Goal: Information Seeking & Learning: Check status

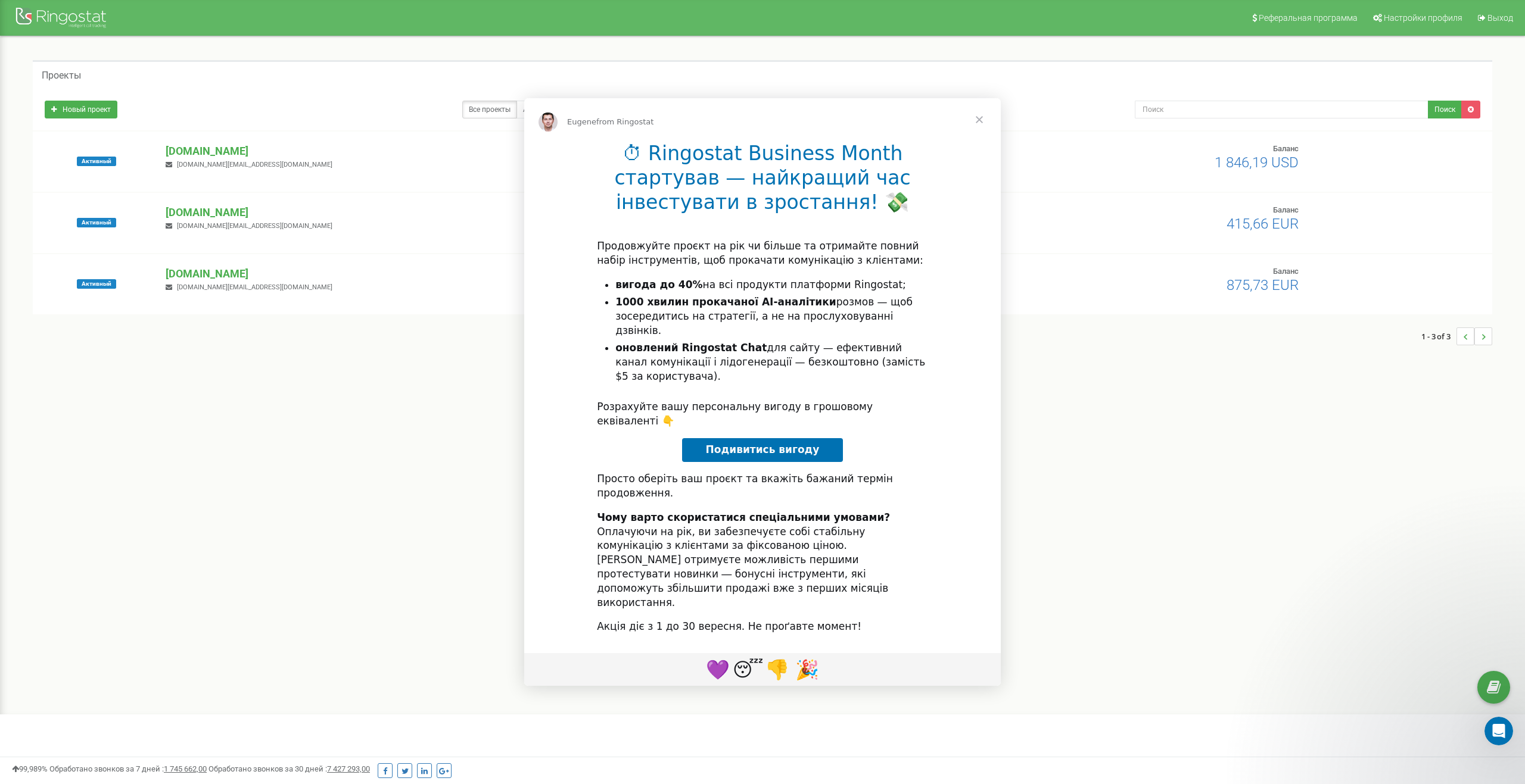
click at [208, 209] on div "Intercom messenger" at bounding box center [762, 392] width 1525 height 784
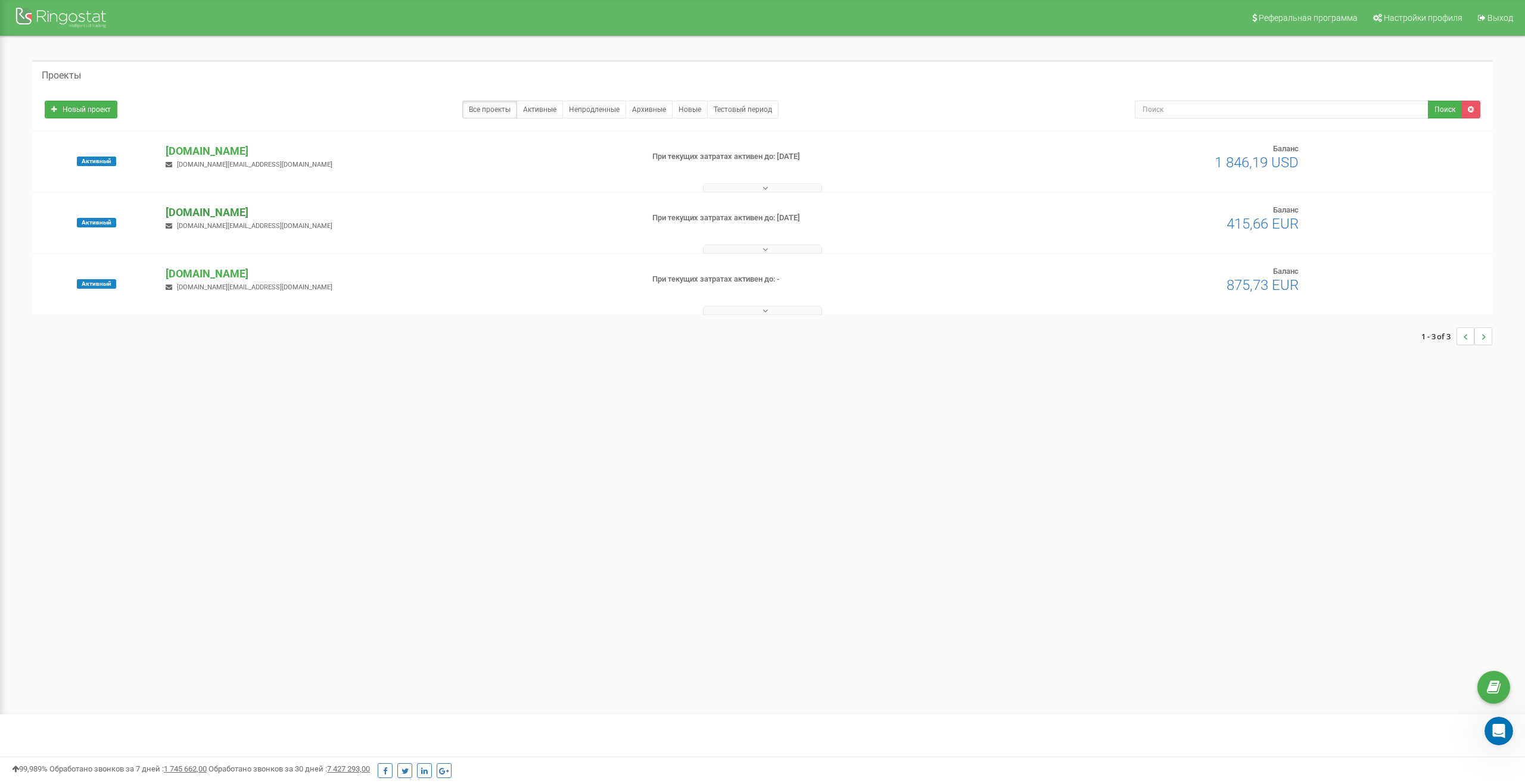
click at [206, 214] on p "[DOMAIN_NAME]" at bounding box center [399, 212] width 466 height 16
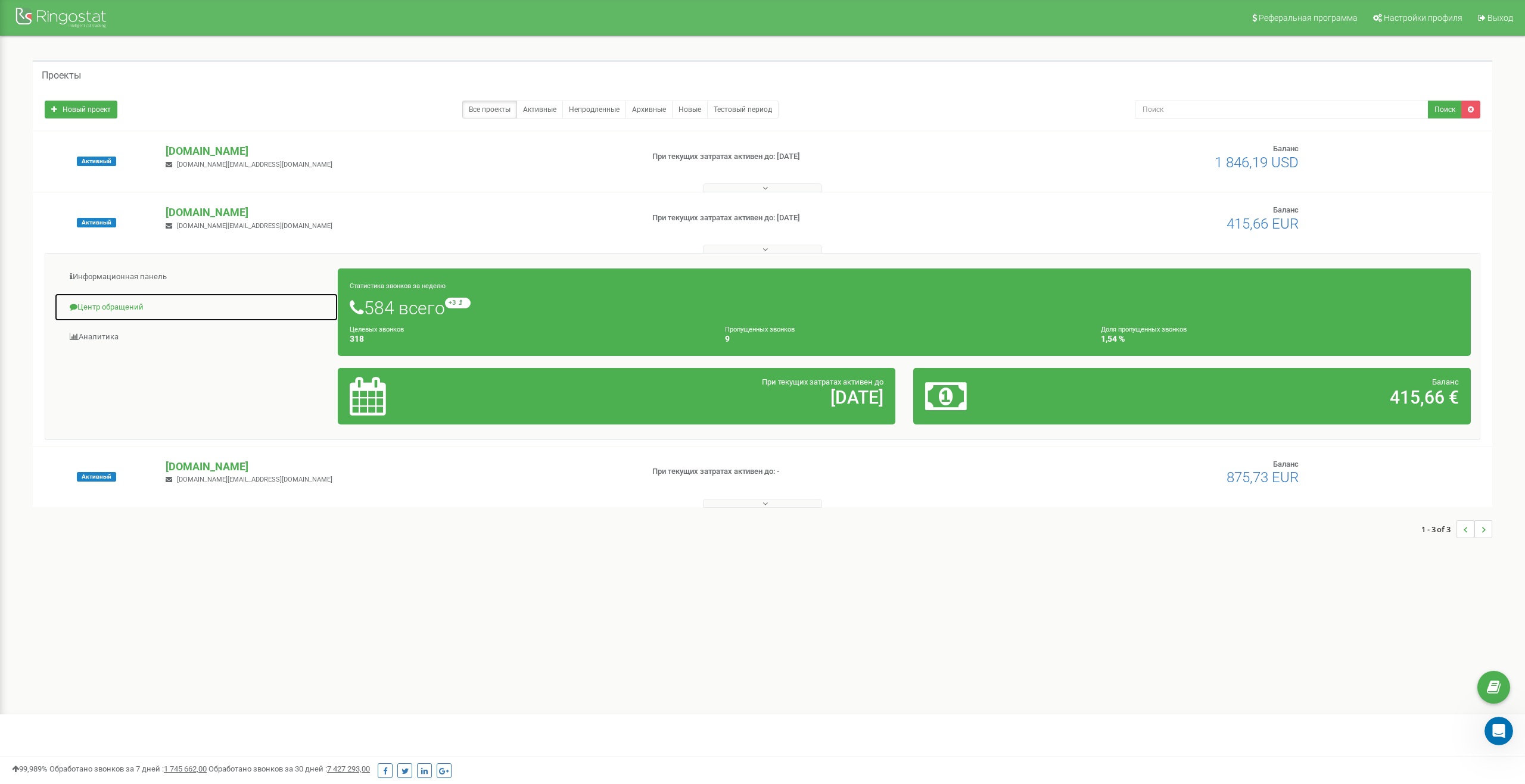
click at [127, 301] on link "Центр обращений" at bounding box center [196, 307] width 284 height 29
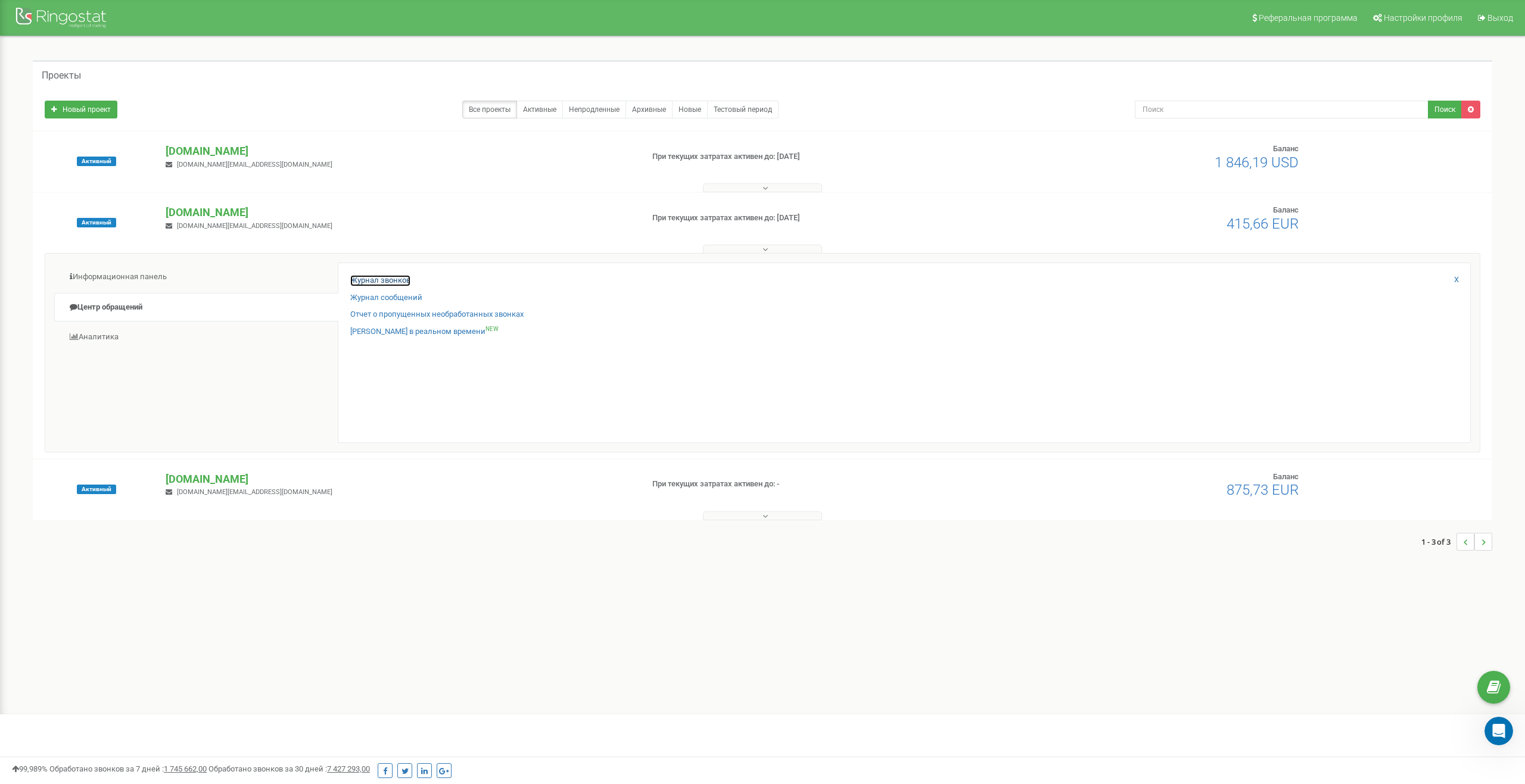
click at [373, 283] on link "Журнал звонков" at bounding box center [380, 281] width 60 height 11
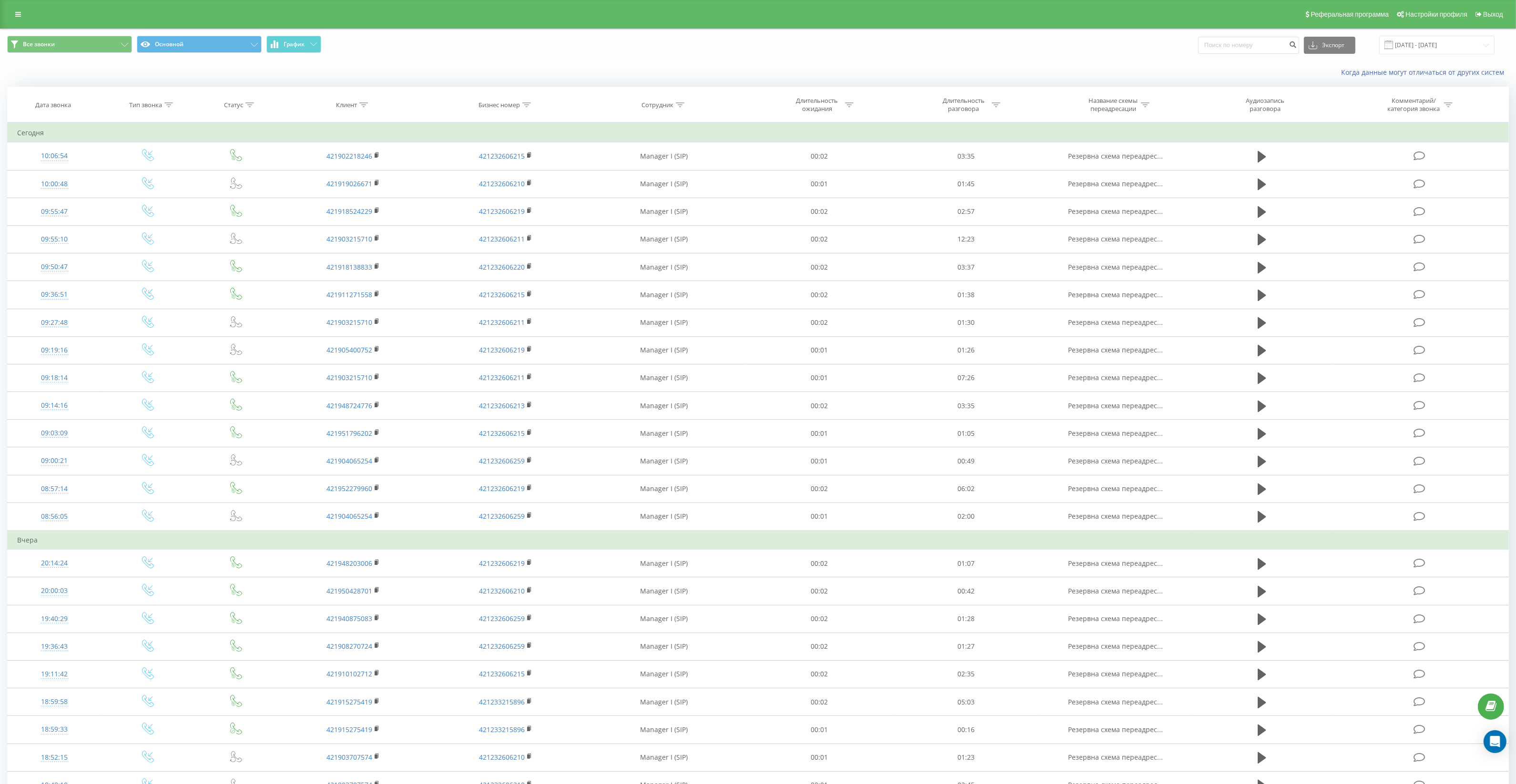
click at [1422, 58] on div "Все звонки Основной График Экспорт .csv .xls .xlsx 23.08.2025 - 23.09.2025" at bounding box center [758, 45] width 1515 height 32
click at [1425, 54] on div "Все звонки Основной График Экспорт .csv .xls .xlsx 23.08.2025 - 23.09.2025" at bounding box center [758, 45] width 1515 height 32
click at [1425, 44] on input "23.08.2025 - 23.09.2025" at bounding box center [1437, 45] width 115 height 19
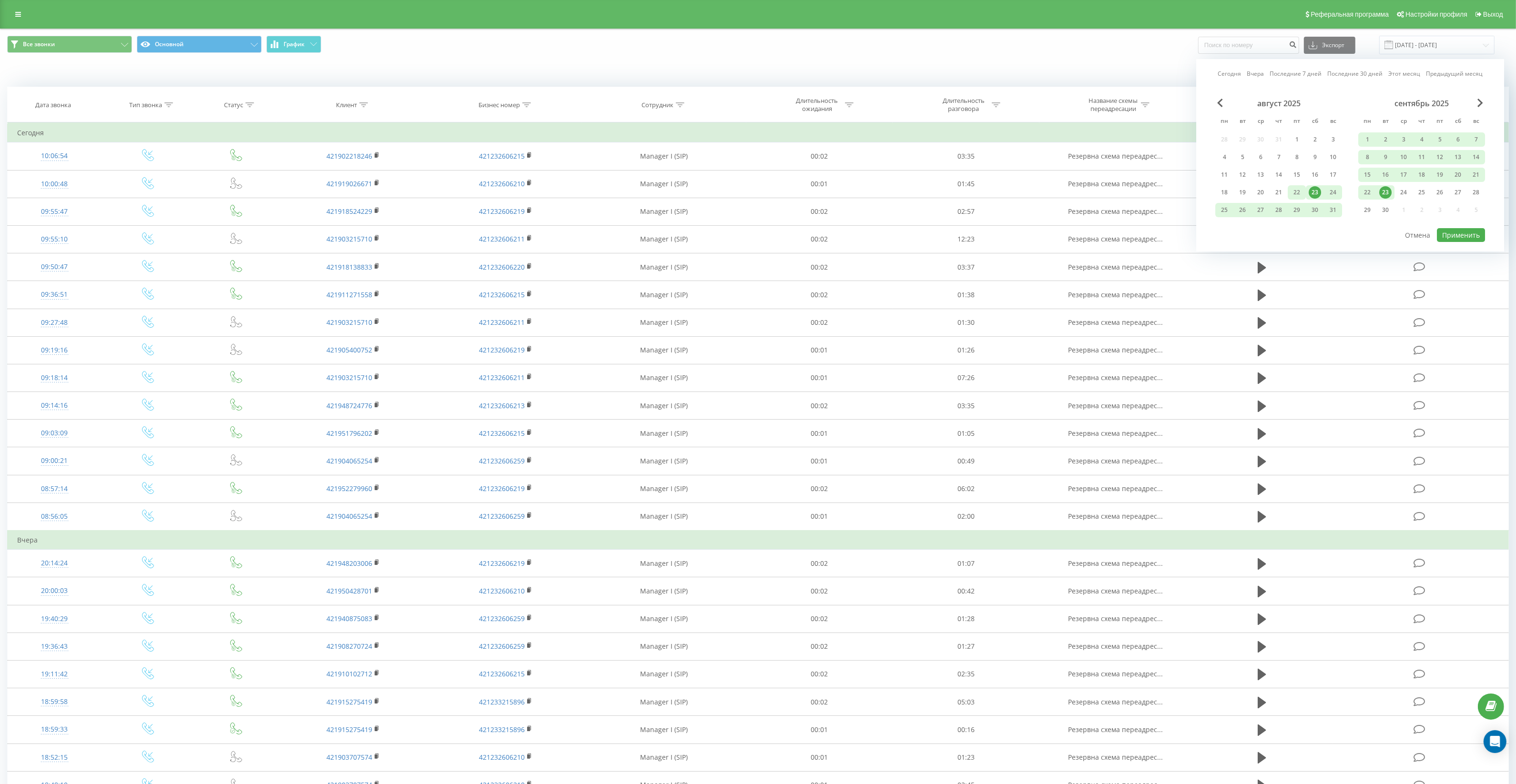
click at [1296, 191] on div "22" at bounding box center [1297, 192] width 13 height 13
click at [1329, 192] on div "24" at bounding box center [1332, 192] width 13 height 13
click at [1439, 189] on div "26" at bounding box center [1440, 192] width 13 height 13
click at [1438, 168] on div "19" at bounding box center [1440, 174] width 18 height 14
click at [1440, 170] on div "19" at bounding box center [1440, 174] width 13 height 13
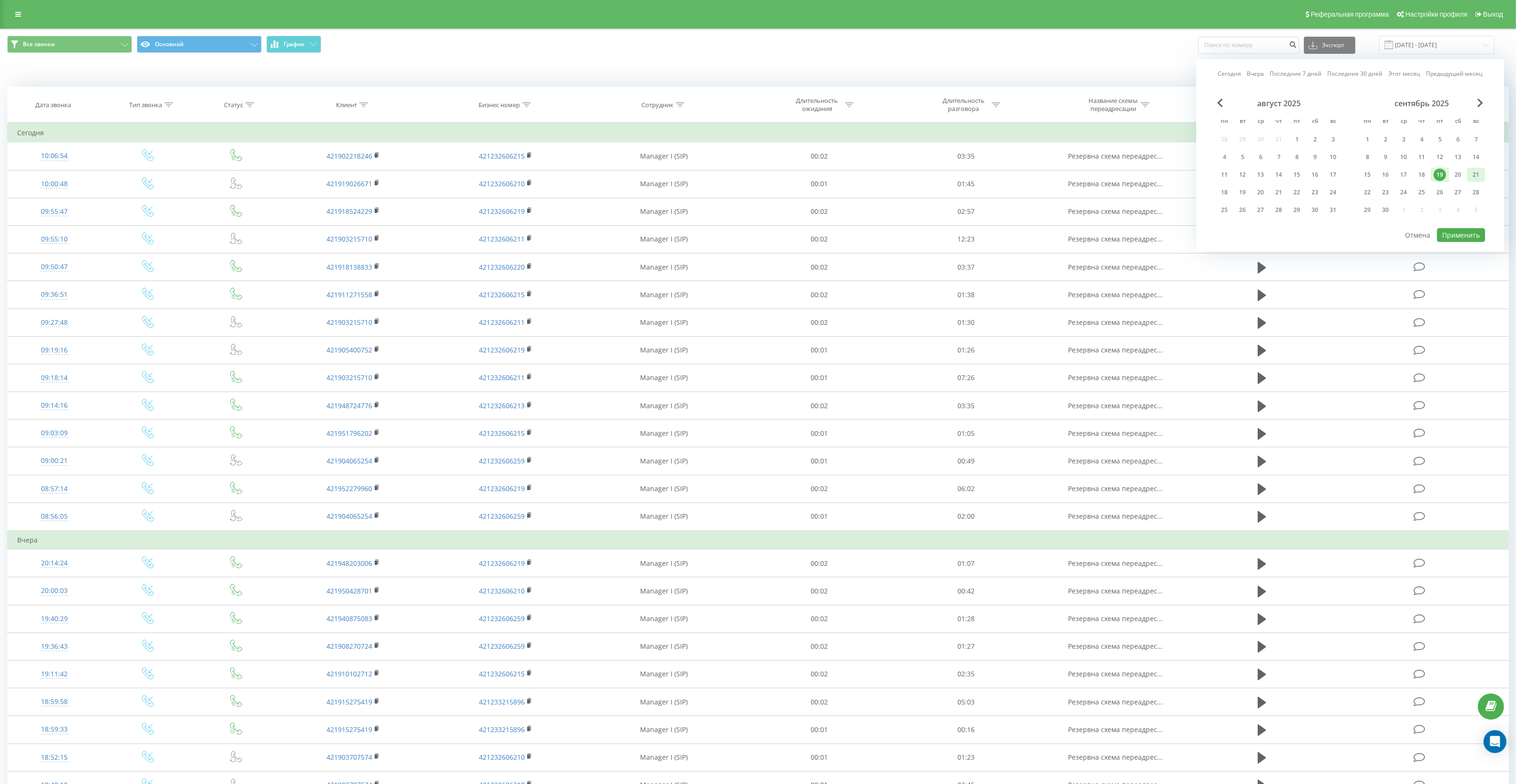
click at [1472, 173] on div "21" at bounding box center [1476, 174] width 13 height 13
click at [1464, 234] on button "Применить" at bounding box center [1461, 235] width 48 height 13
type input "19.09.2025 - 21.09.2025"
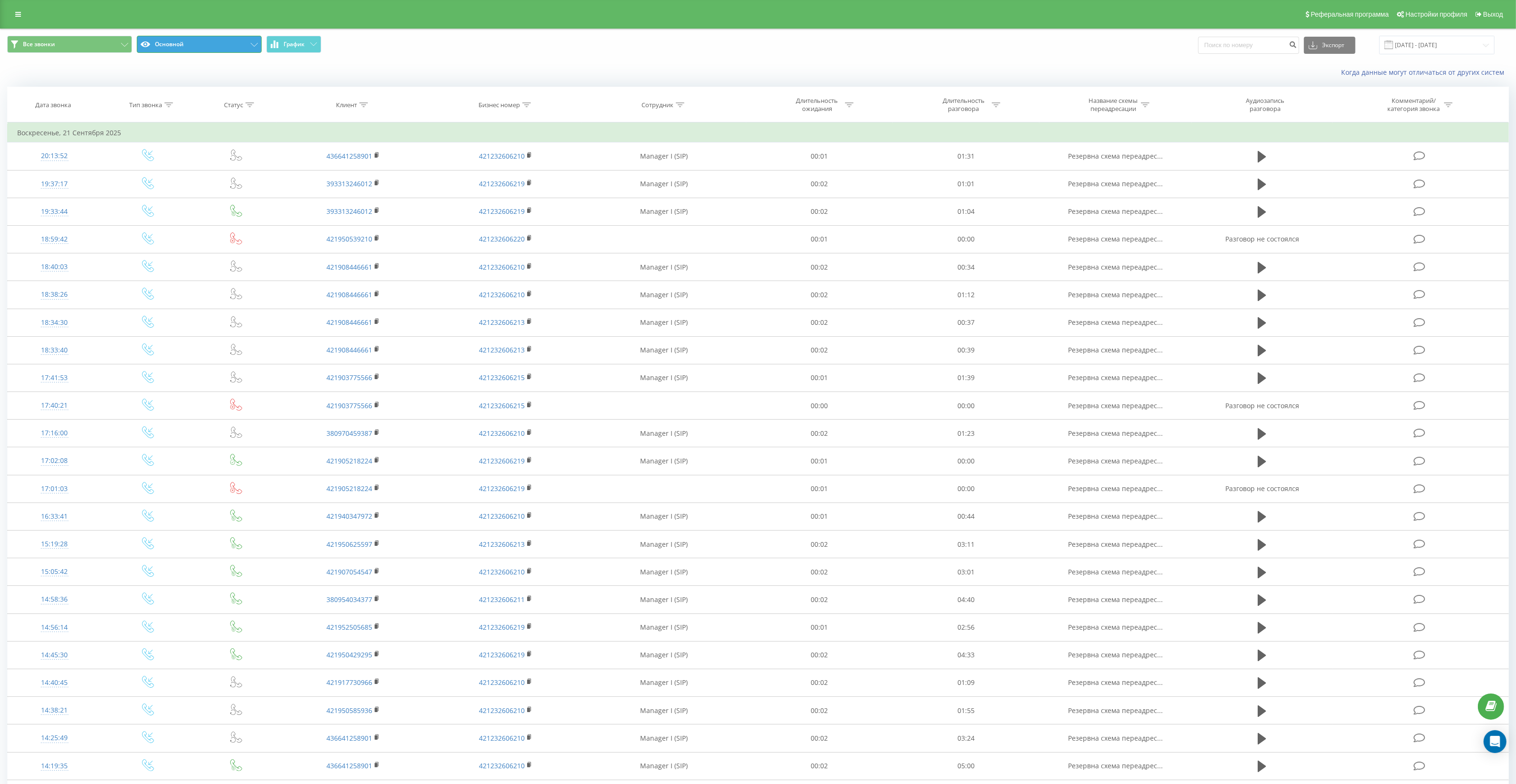
click at [210, 46] on button "Основной" at bounding box center [199, 44] width 125 height 17
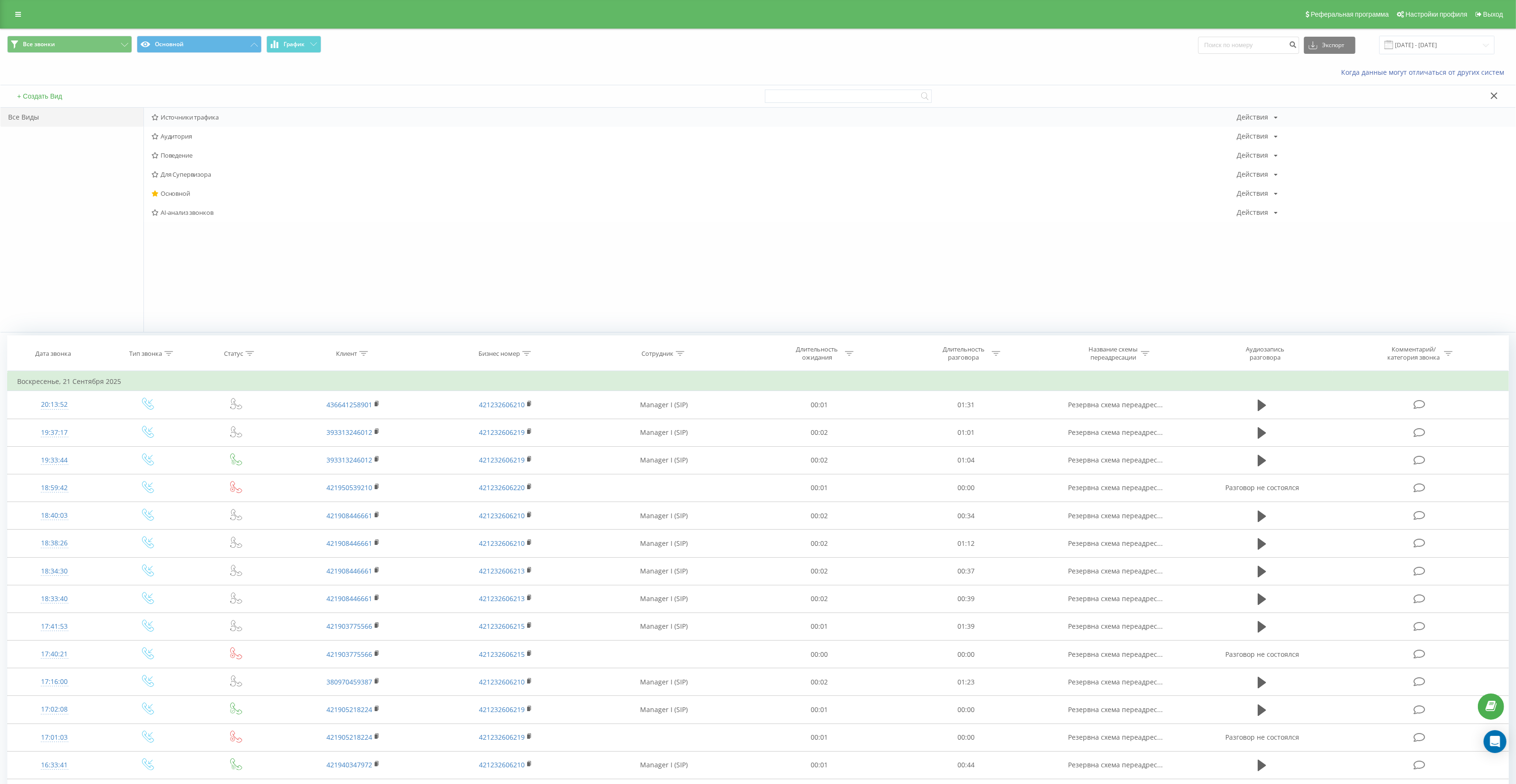
click at [202, 115] on span "Источники трафика" at bounding box center [694, 117] width 1085 height 7
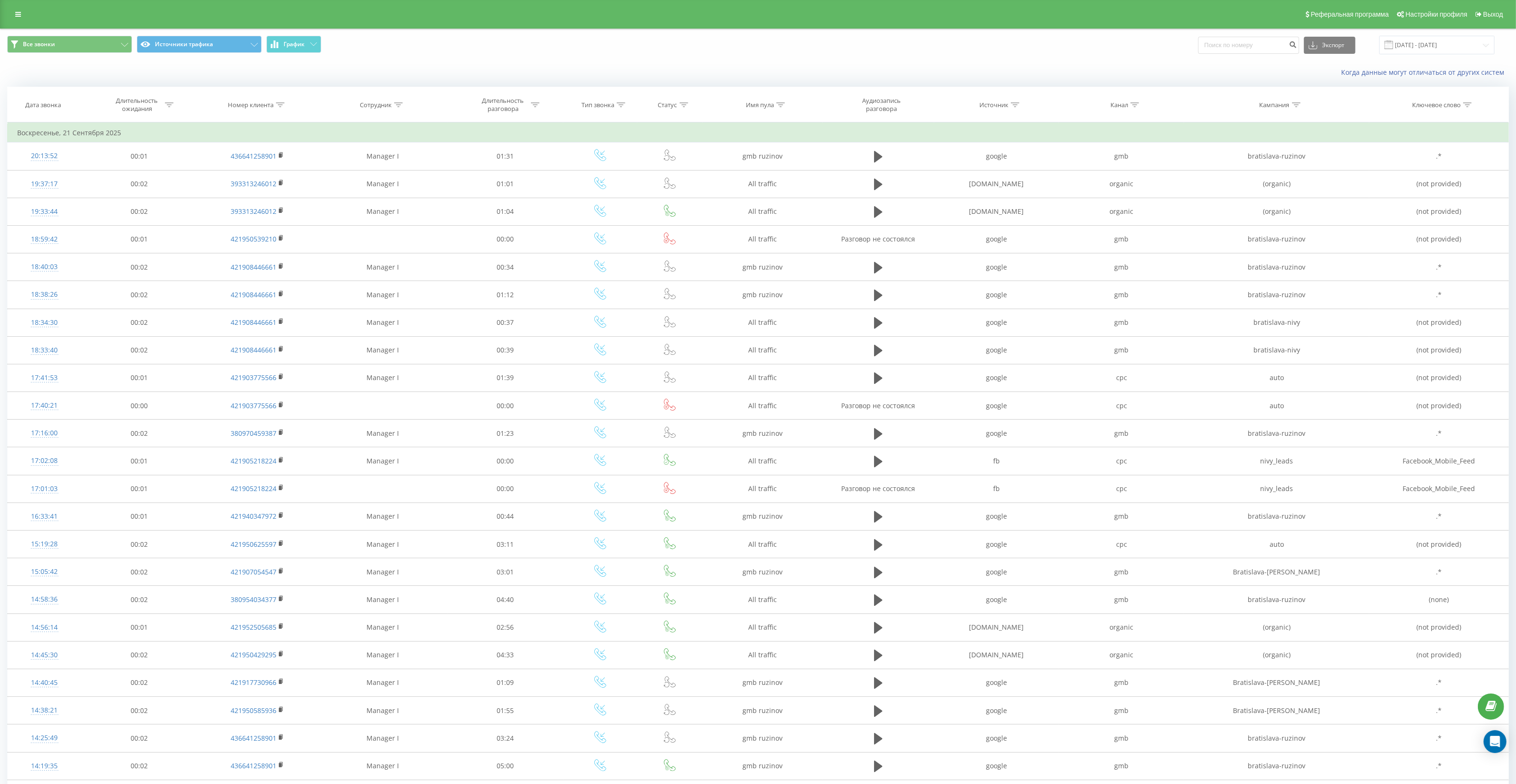
click at [780, 106] on icon at bounding box center [780, 105] width 8 height 4
click at [770, 177] on input "text" at bounding box center [762, 173] width 84 height 16
type input "т"
type input "nivy"
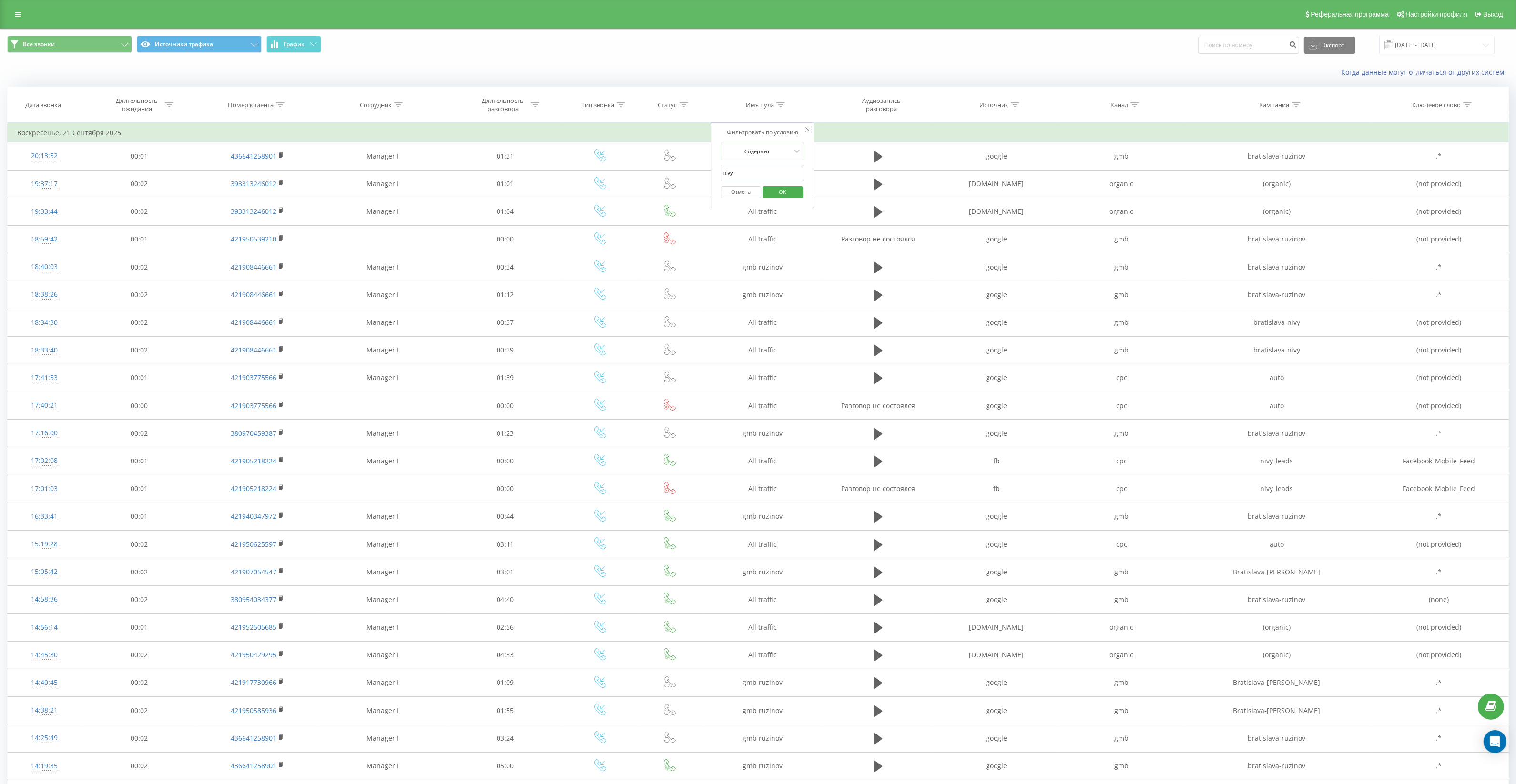
click at [783, 192] on span "OK" at bounding box center [783, 192] width 27 height 15
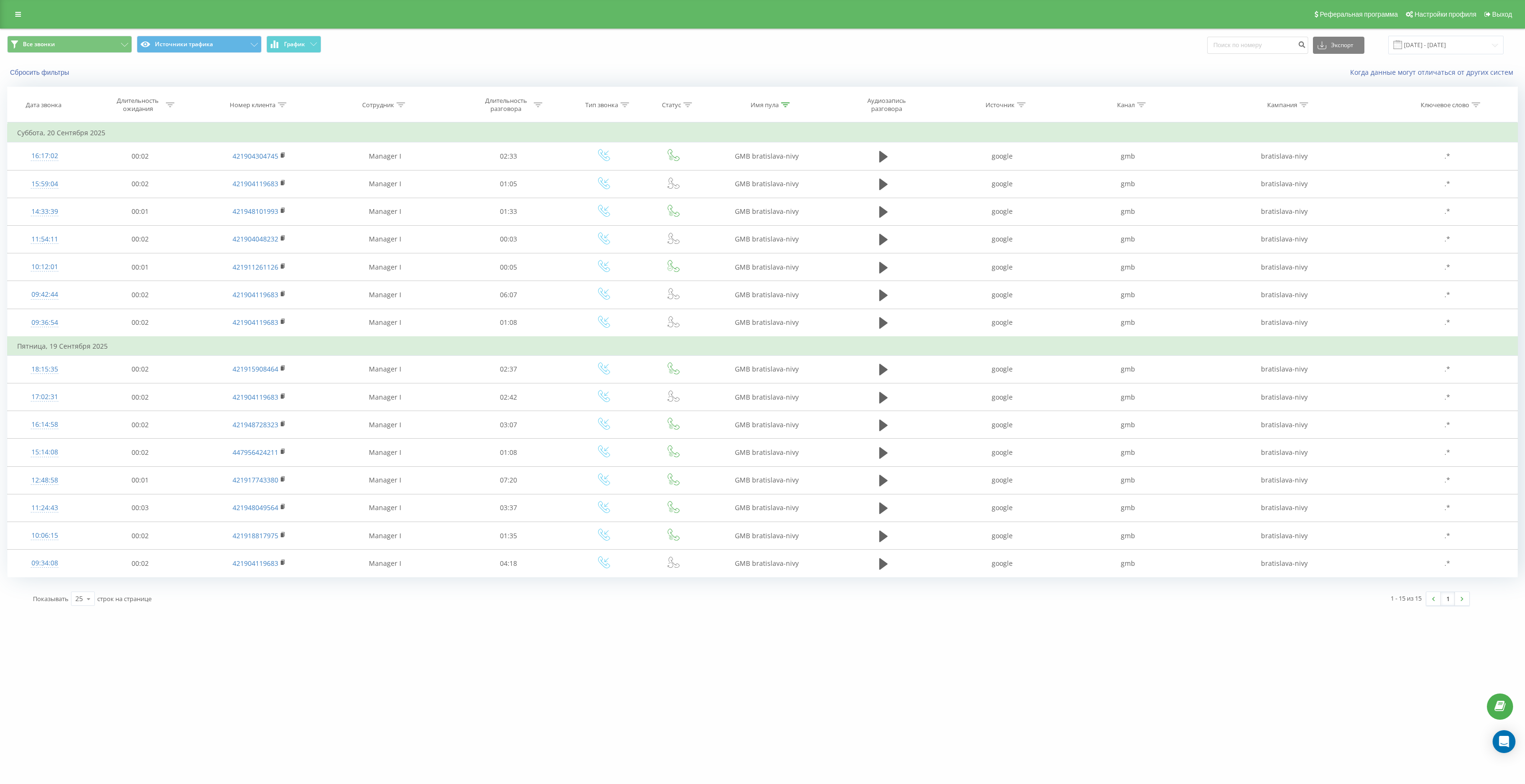
click at [289, 58] on div "Все звонки Источники трафика График Экспорт .csv .xls .xlsx 19.09.2025 - 21.09.…" at bounding box center [762, 45] width 1524 height 32
click at [291, 52] on button "График" at bounding box center [294, 44] width 55 height 17
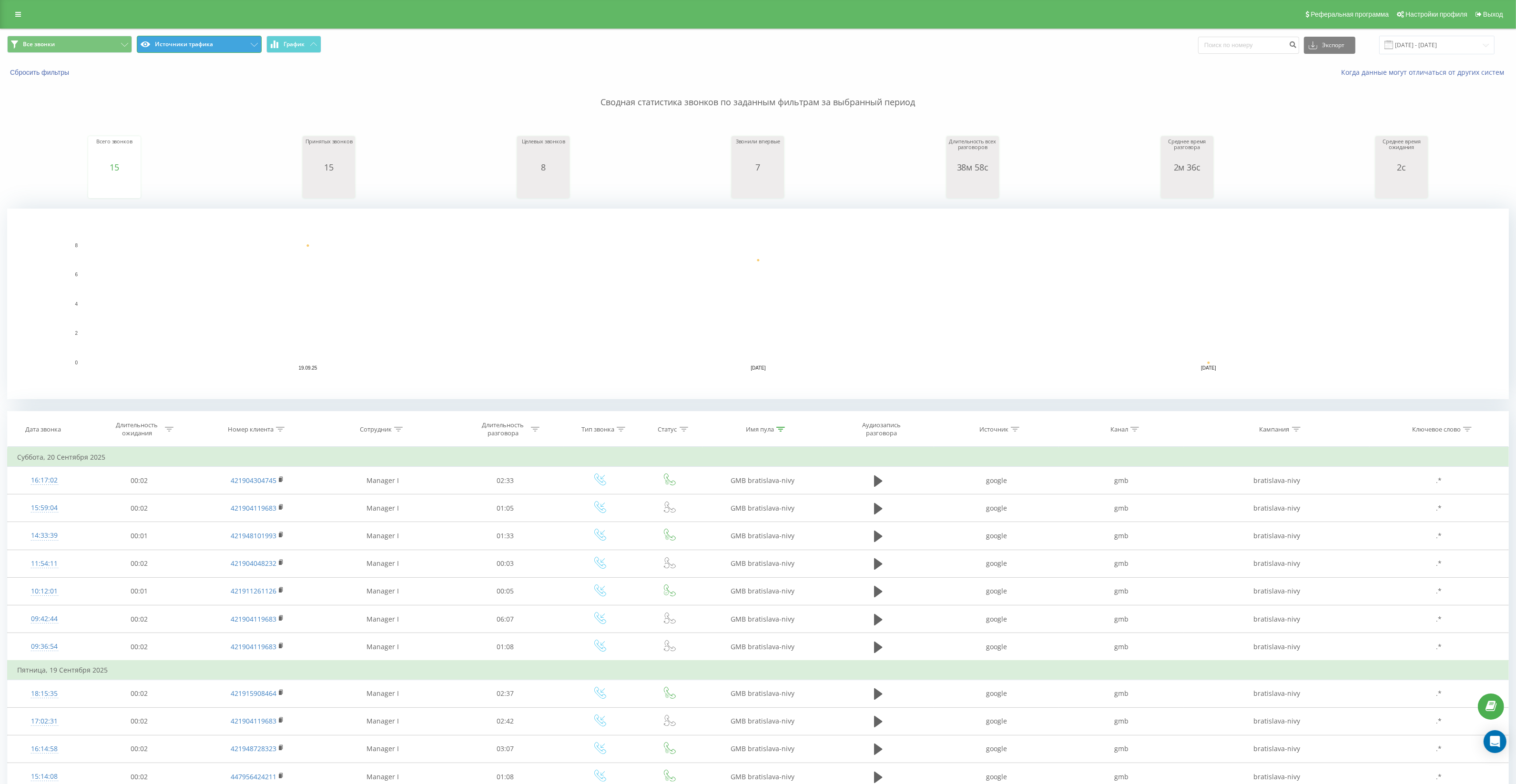
click at [238, 50] on button "Источники трафика" at bounding box center [199, 44] width 125 height 17
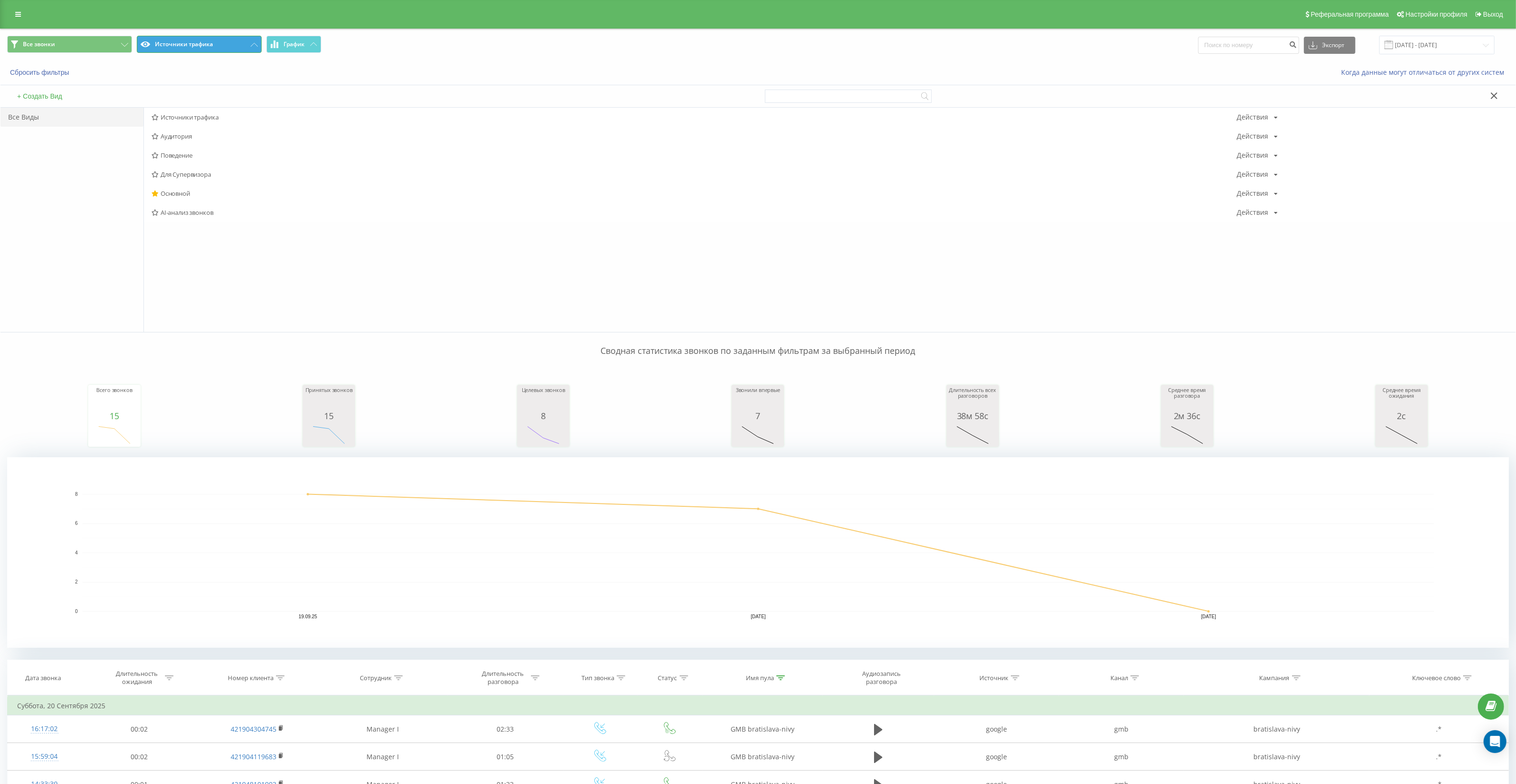
click at [238, 44] on button "Источники трафика" at bounding box center [199, 44] width 125 height 17
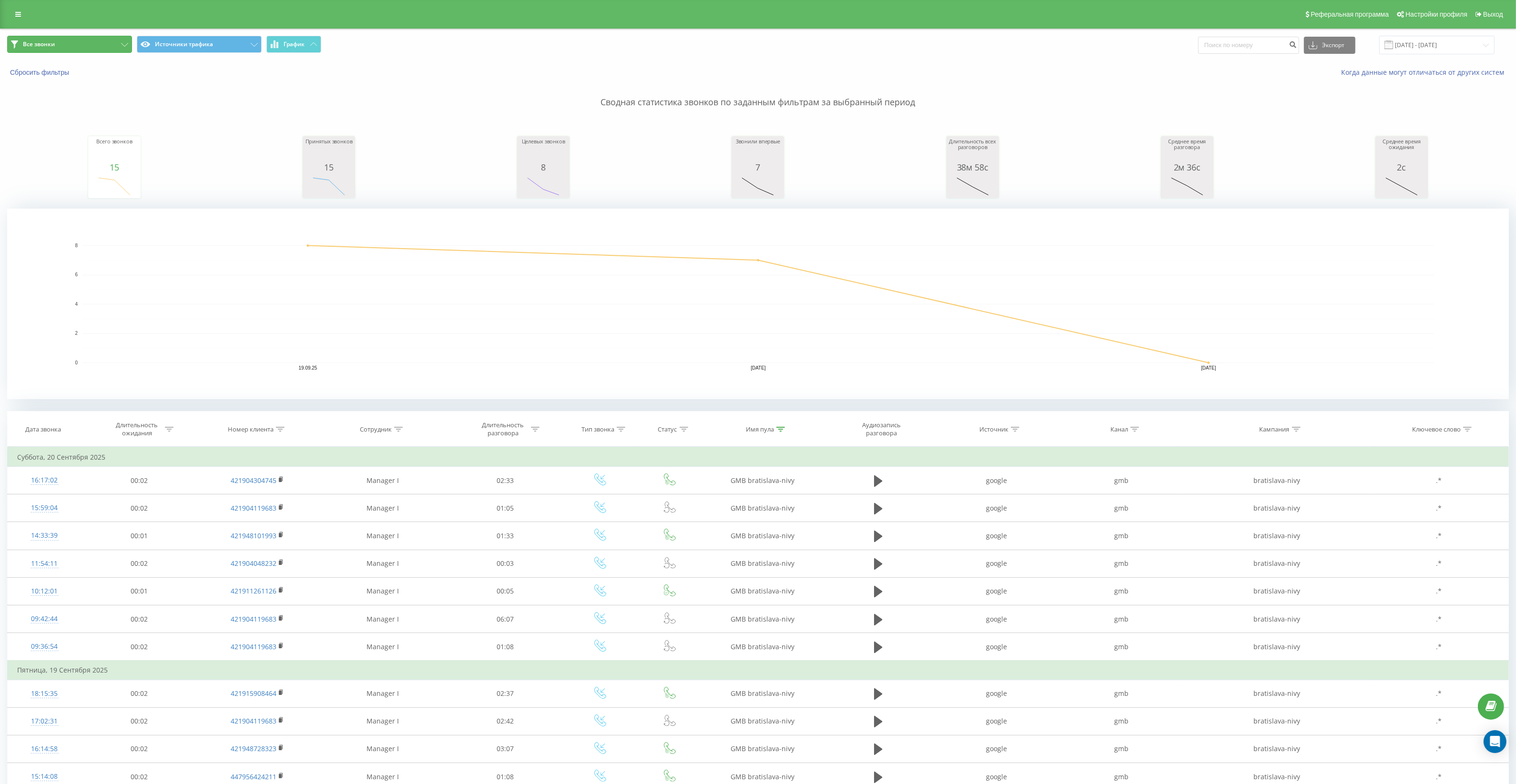
click at [78, 45] on button "Все звонки" at bounding box center [70, 44] width 125 height 17
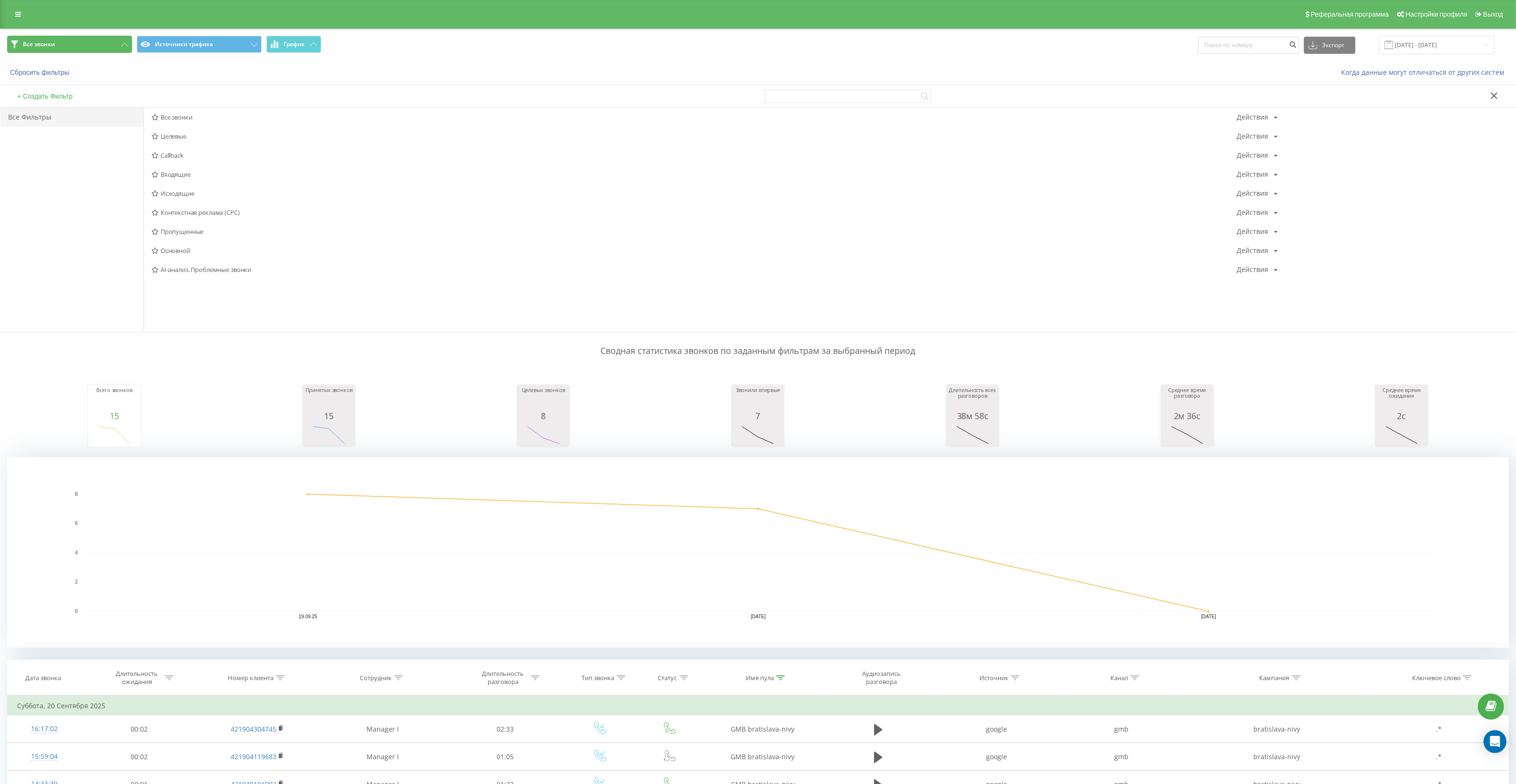
click at [79, 44] on button "Все звонки" at bounding box center [70, 44] width 125 height 17
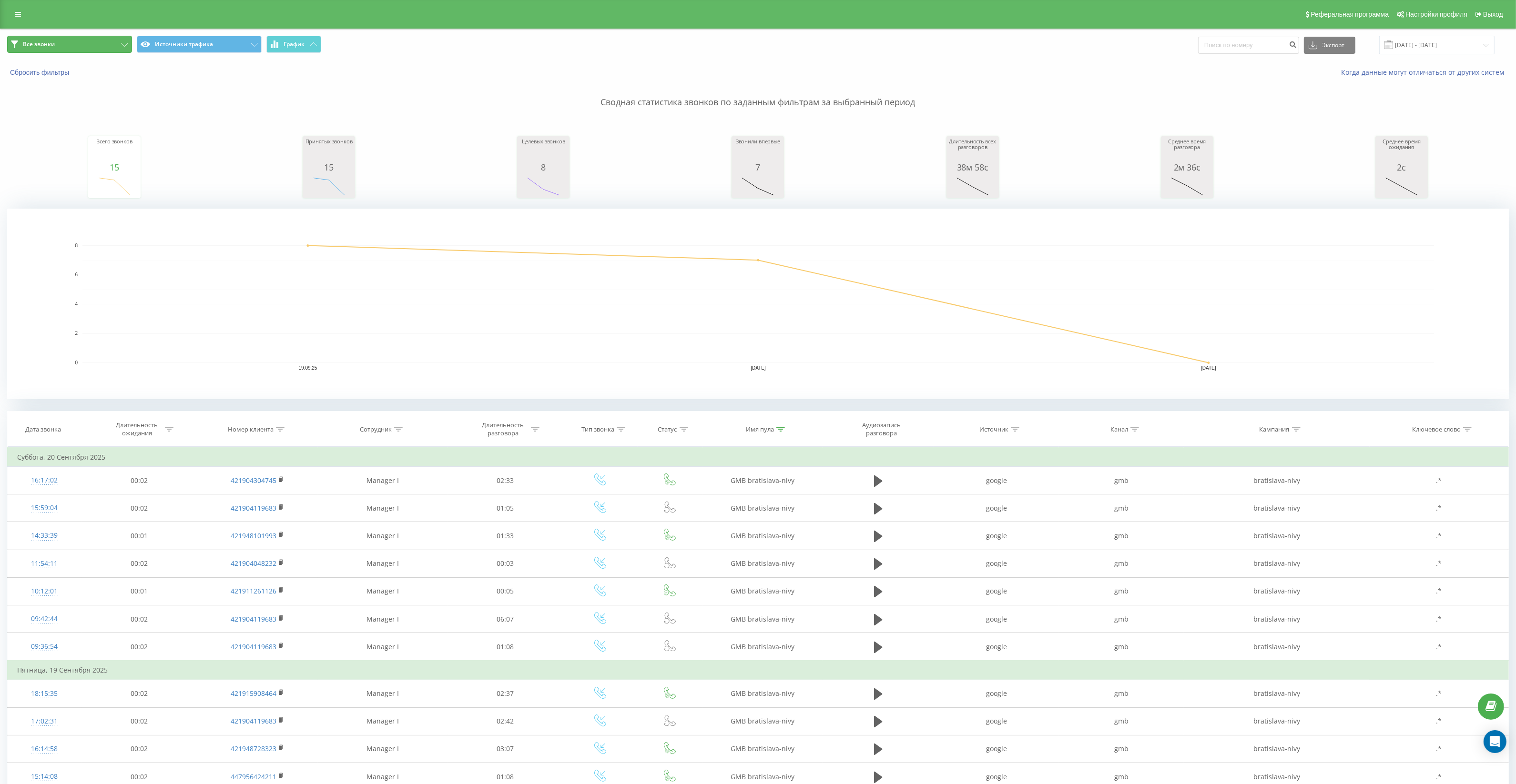
click at [79, 44] on button "Все звонки" at bounding box center [70, 44] width 125 height 17
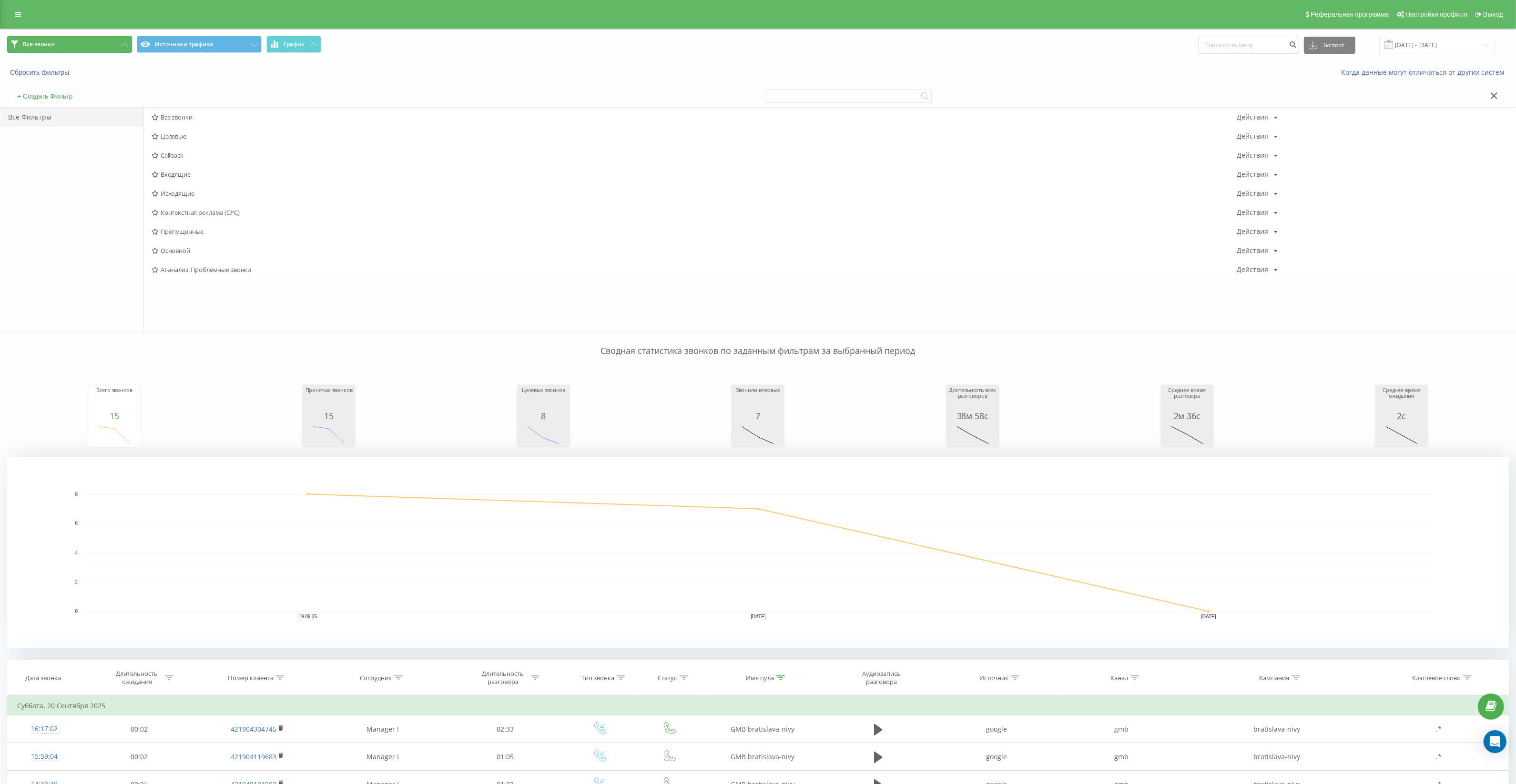
click at [79, 44] on button "Все звонки" at bounding box center [70, 44] width 125 height 17
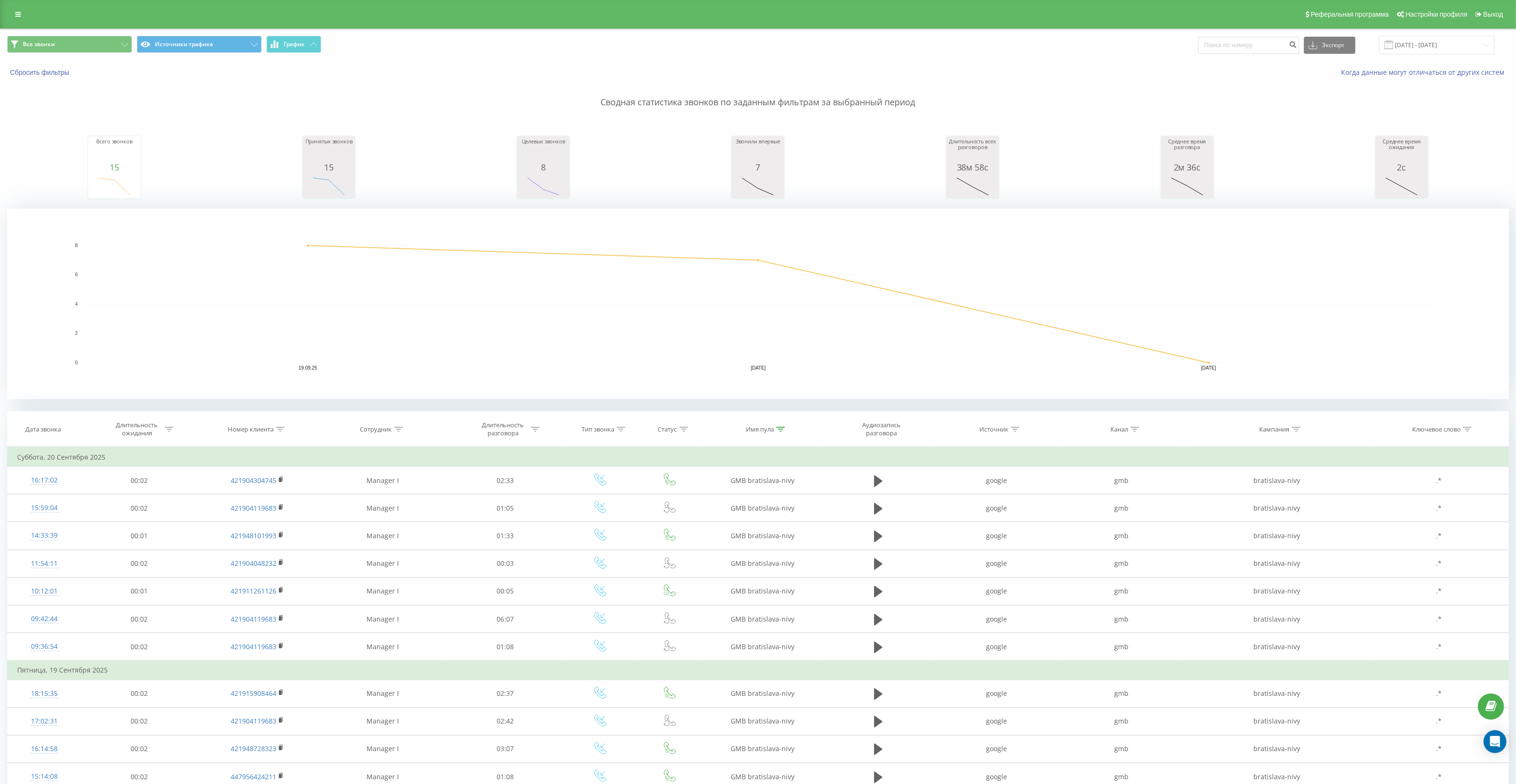
click at [781, 427] on icon at bounding box center [780, 429] width 8 height 4
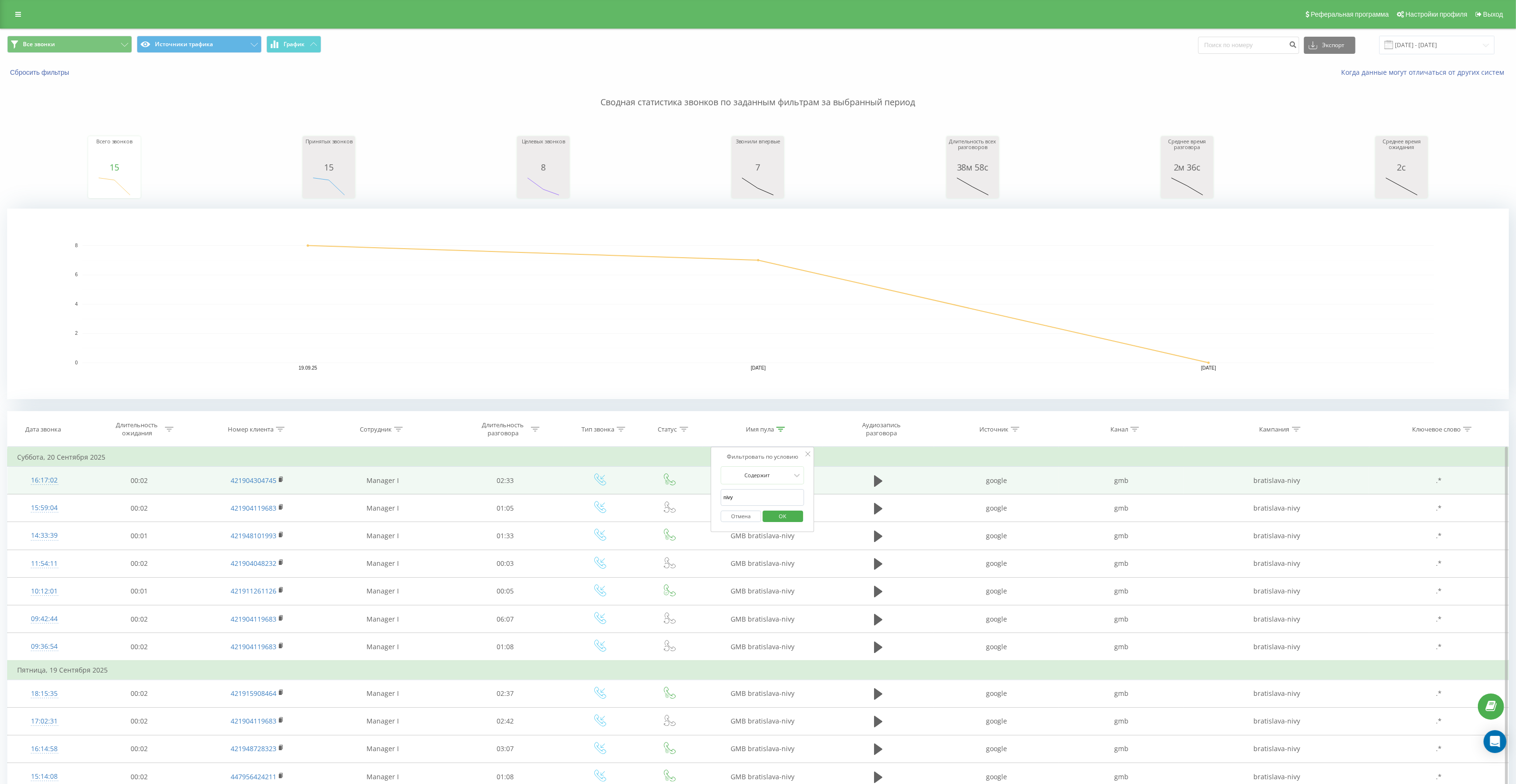
drag, startPoint x: 759, startPoint y: 503, endPoint x: 685, endPoint y: 482, distance: 76.9
click at [682, 482] on table "Фильтровать по условию Равно Отмена OK Фильтровать по условию Содержит Отмена O…" at bounding box center [758, 675] width 1502 height 455
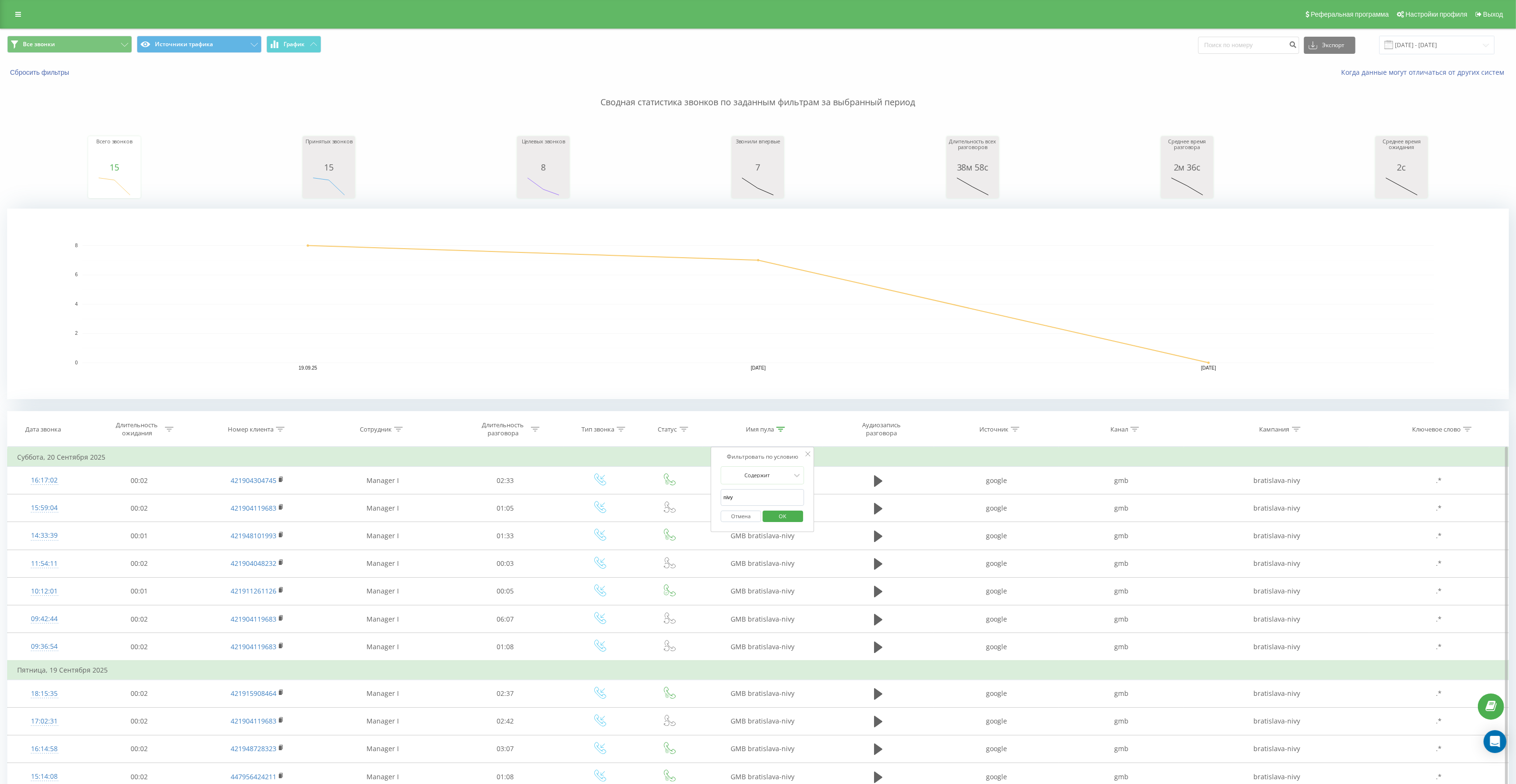
click at [745, 512] on button "Отмена" at bounding box center [741, 517] width 40 height 12
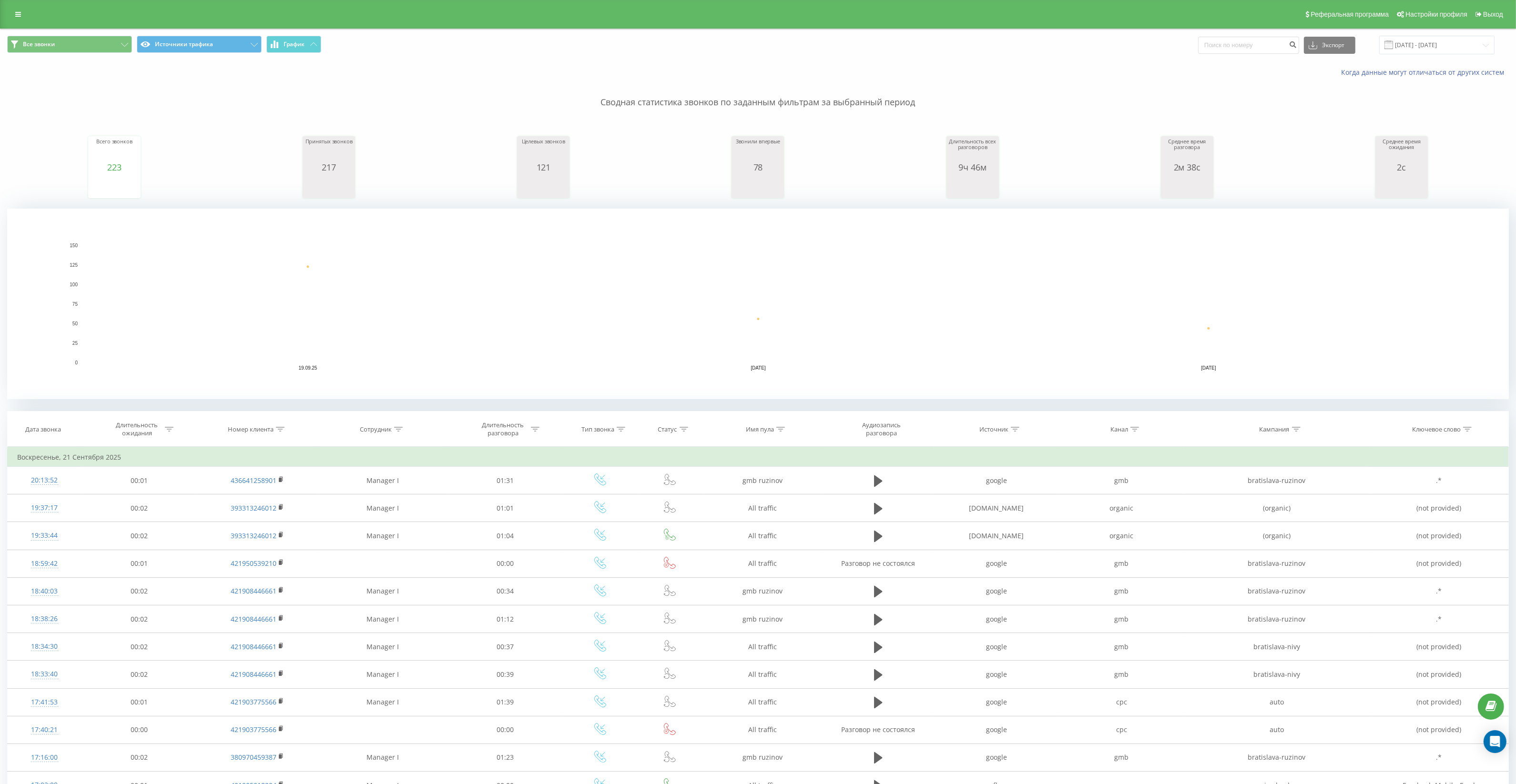
click at [1291, 423] on th "Кампания" at bounding box center [1276, 429] width 185 height 35
click at [1292, 429] on icon at bounding box center [1296, 429] width 8 height 4
click at [1270, 499] on input "text" at bounding box center [1276, 497] width 84 height 16
paste input "nivy"
type input "nivy"
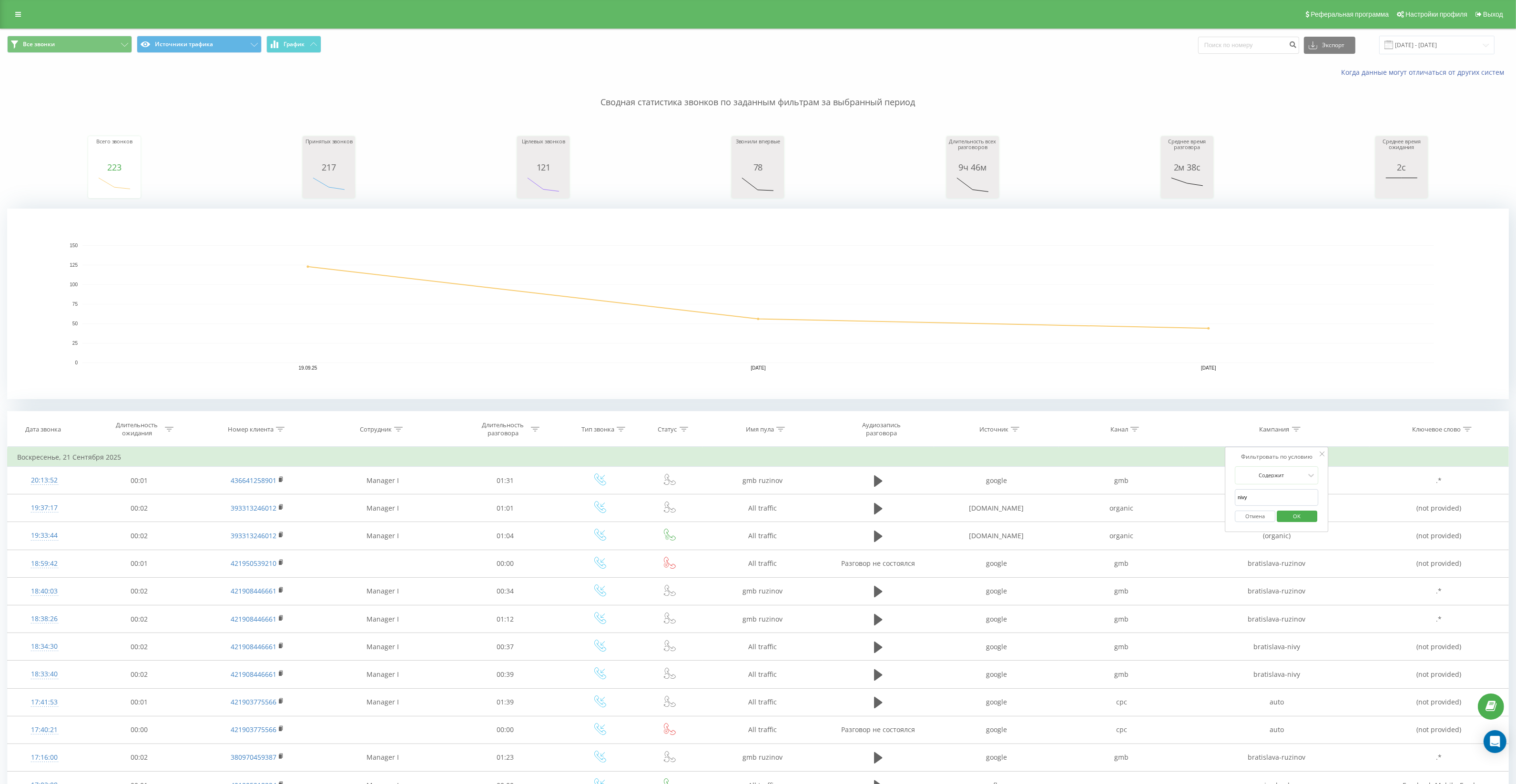
click at [1292, 525] on div "Отмена OK" at bounding box center [1276, 517] width 84 height 22
click at [1292, 520] on span "OK" at bounding box center [1297, 516] width 27 height 15
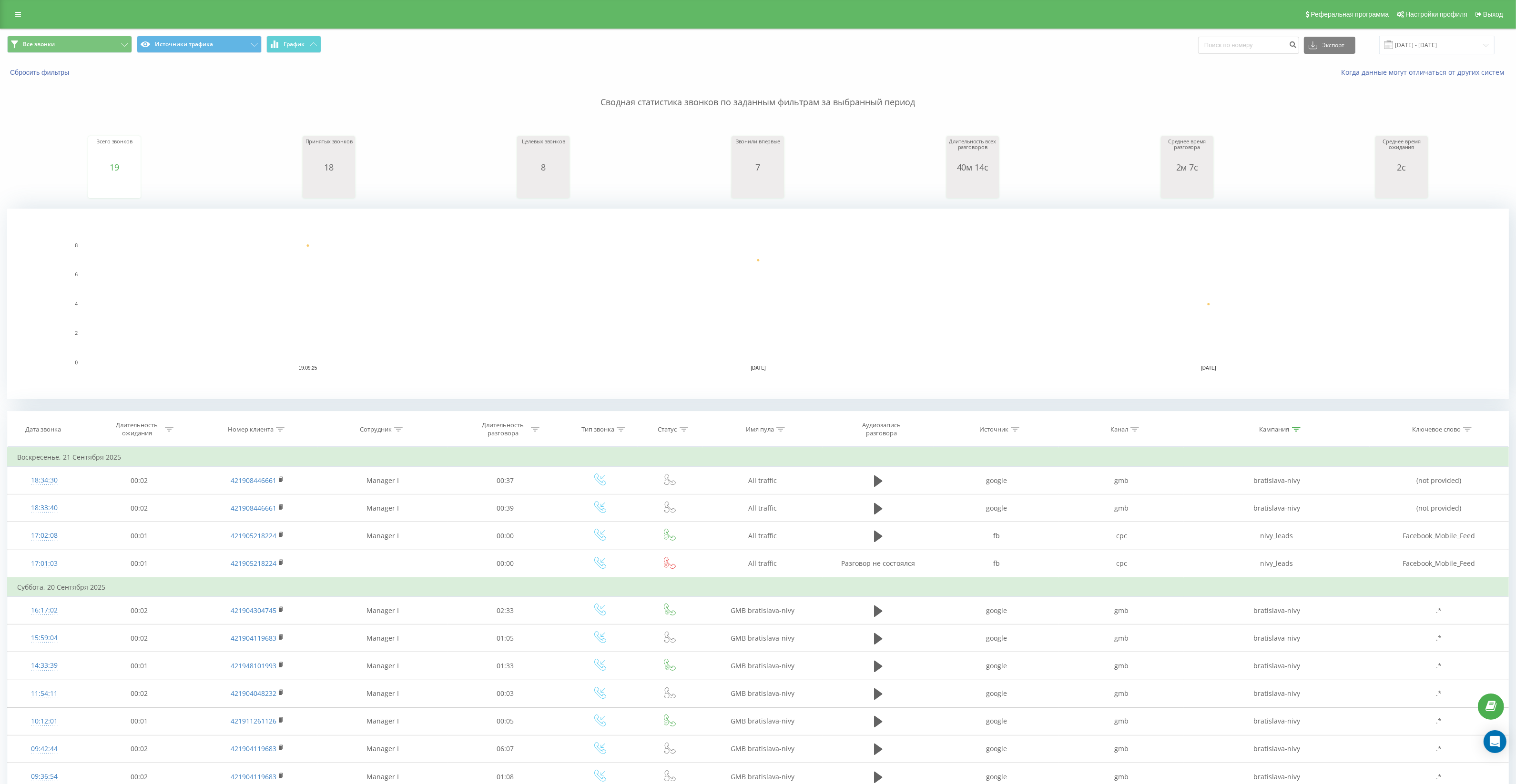
click at [1135, 428] on icon at bounding box center [1134, 429] width 8 height 4
click at [1119, 501] on input "text" at bounding box center [1121, 497] width 84 height 16
type input "gmb"
click button "OK" at bounding box center [1141, 517] width 40 height 12
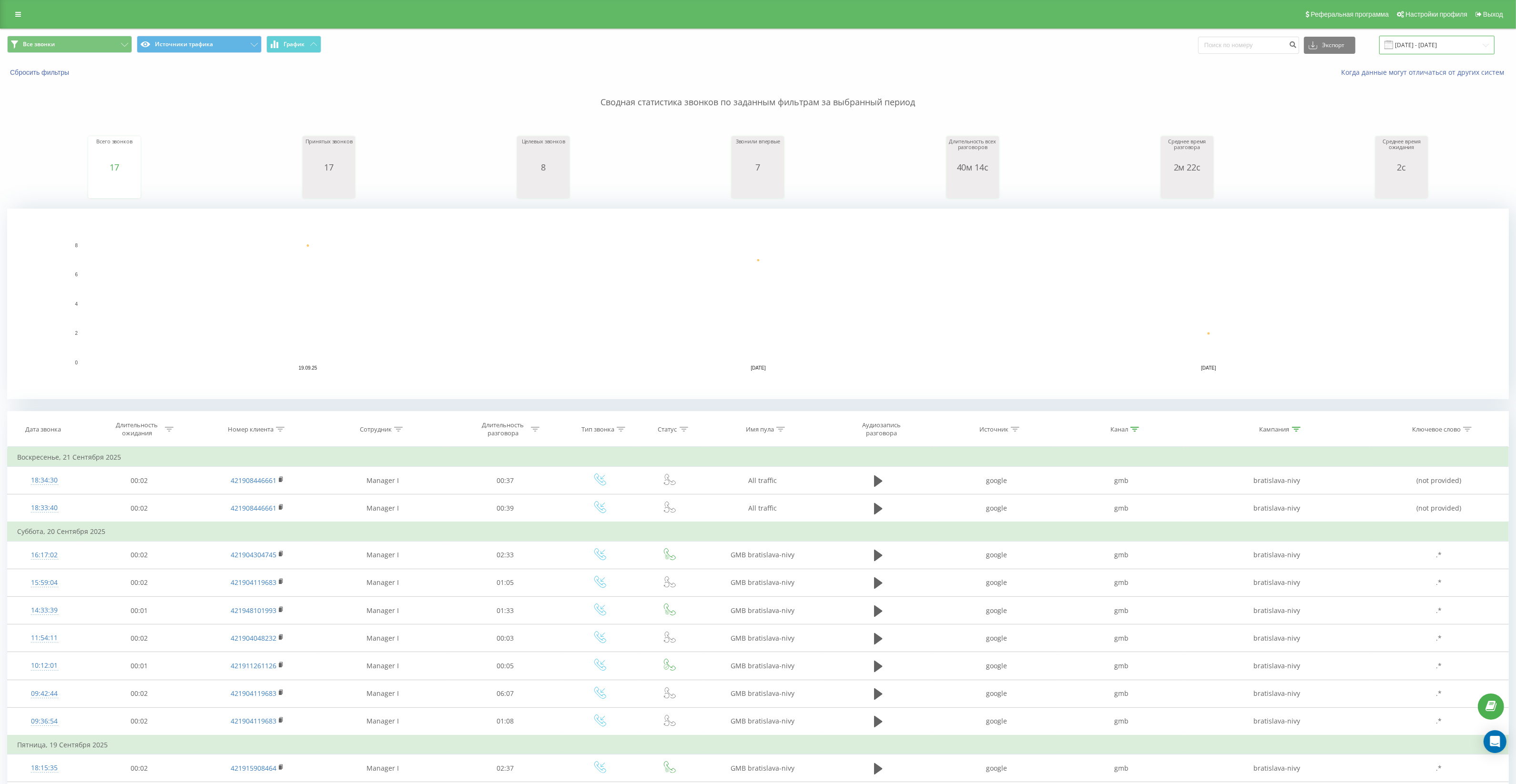
click at [1465, 53] on input "19.09.2025 - 21.09.2025" at bounding box center [1437, 45] width 115 height 19
click at [1279, 177] on div "18" at bounding box center [1279, 174] width 13 height 13
click at [1459, 234] on button "Применить" at bounding box center [1461, 235] width 48 height 13
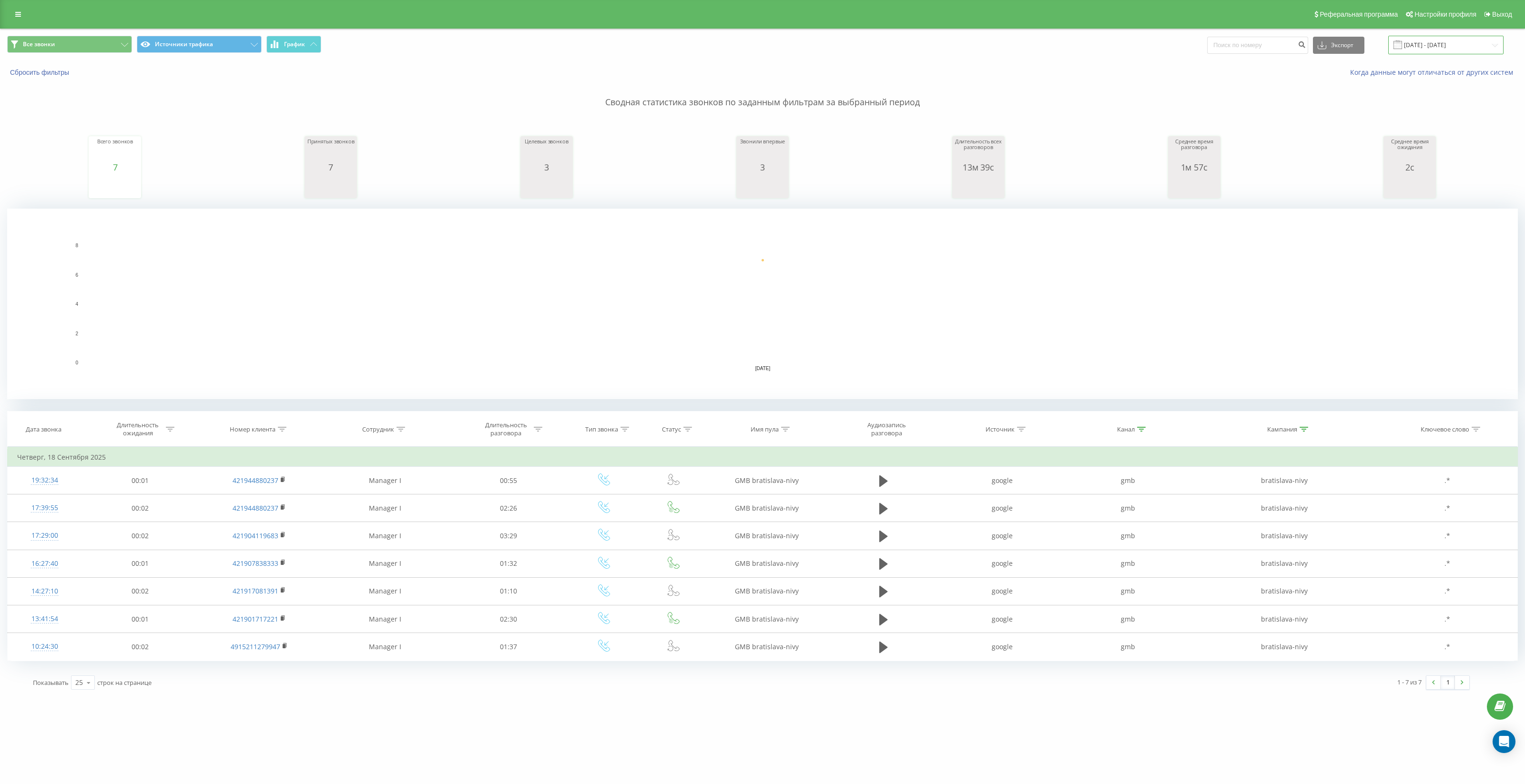
click at [1428, 39] on input "18.09.2025 - 18.09.2025" at bounding box center [1446, 45] width 115 height 19
click at [1234, 193] on div "22" at bounding box center [1233, 192] width 13 height 13
click at [1473, 232] on button "Применить" at bounding box center [1470, 235] width 48 height 13
type input "22.09.2025 - 22.09.2025"
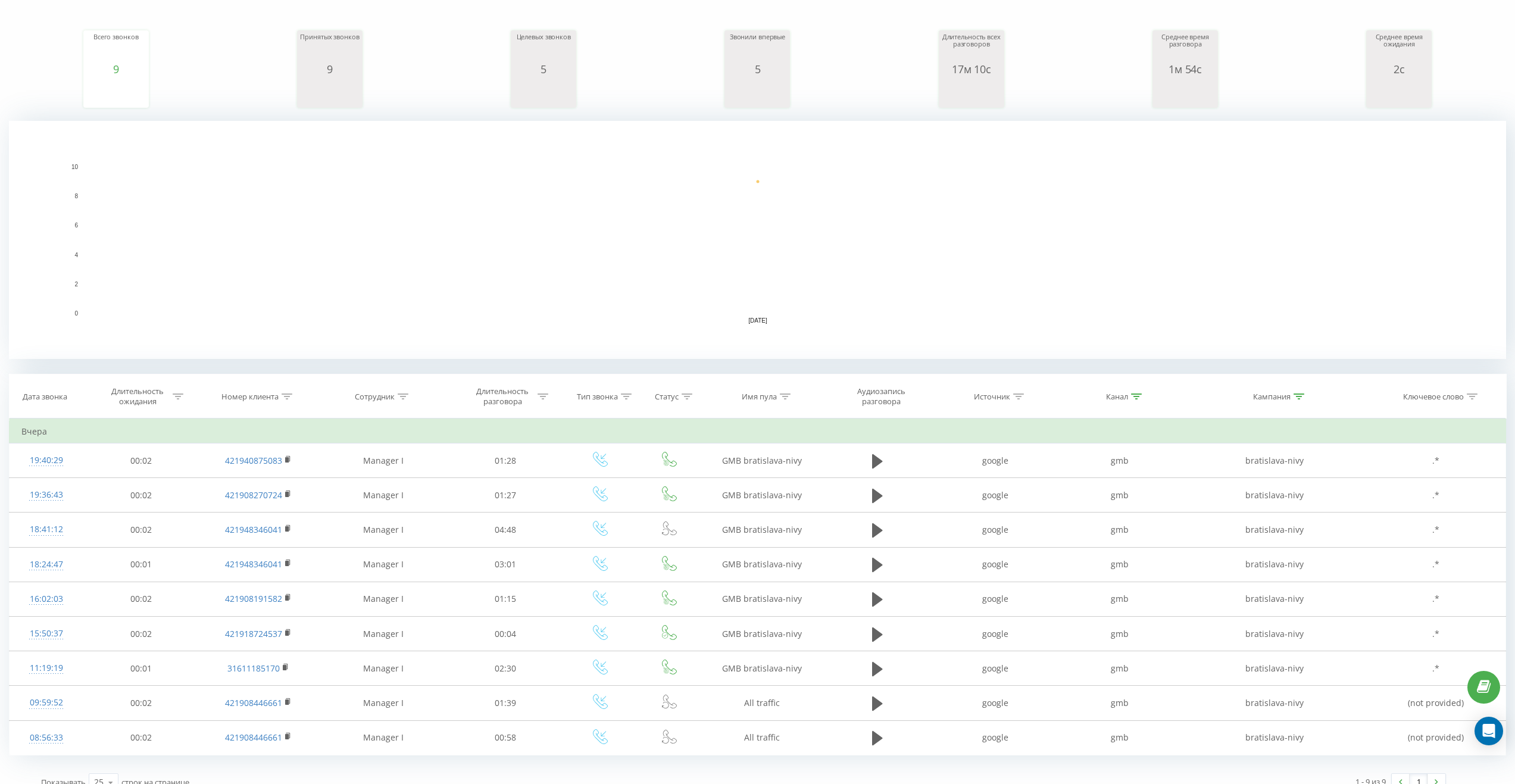
scroll to position [156, 0]
